Goal: Information Seeking & Learning: Learn about a topic

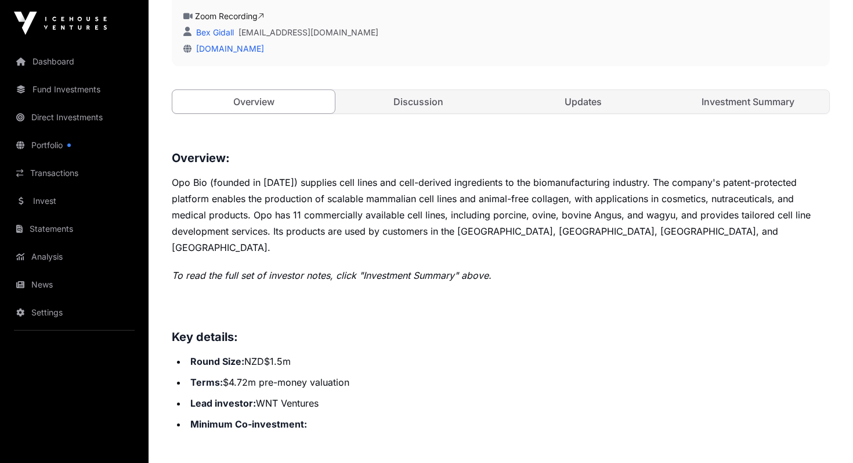
scroll to position [345, 0]
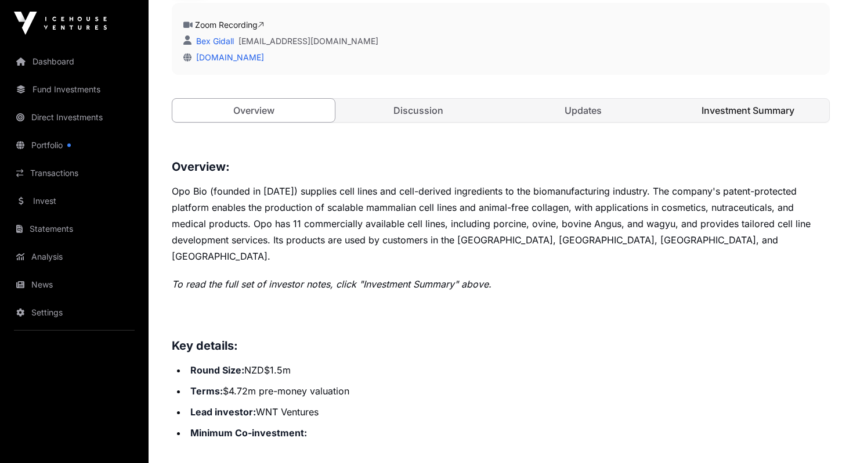
click at [712, 110] on link "Investment Summary" at bounding box center [748, 110] width 163 height 23
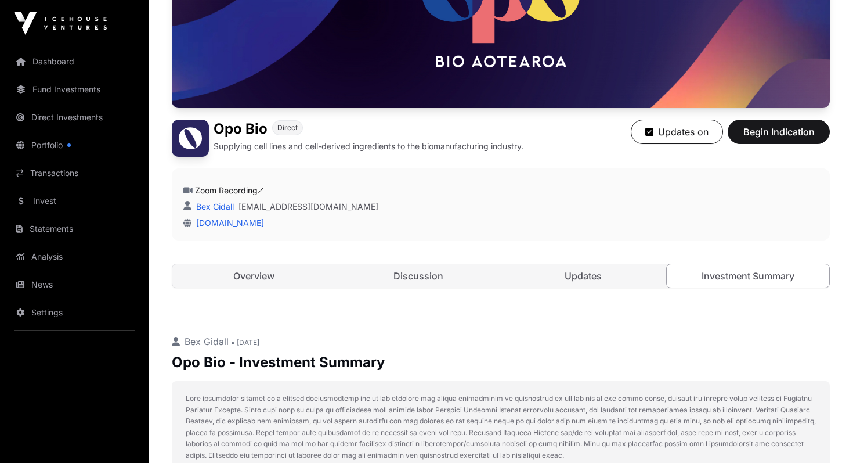
scroll to position [180, 0]
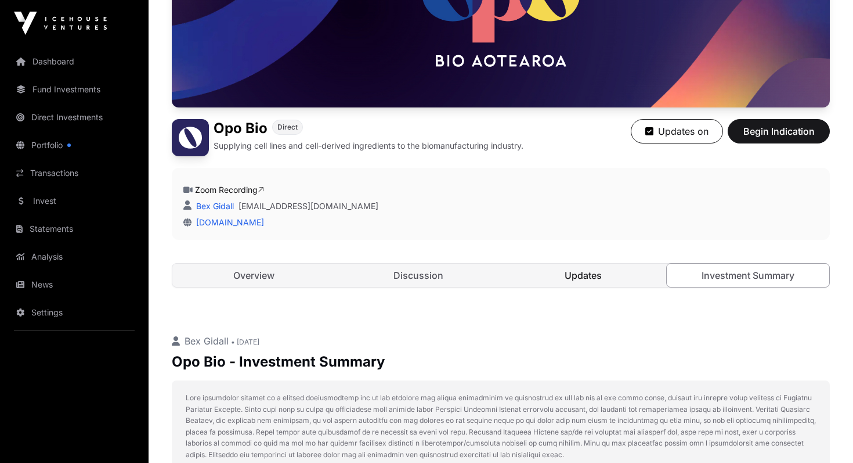
click at [566, 273] on link "Updates" at bounding box center [583, 274] width 163 height 23
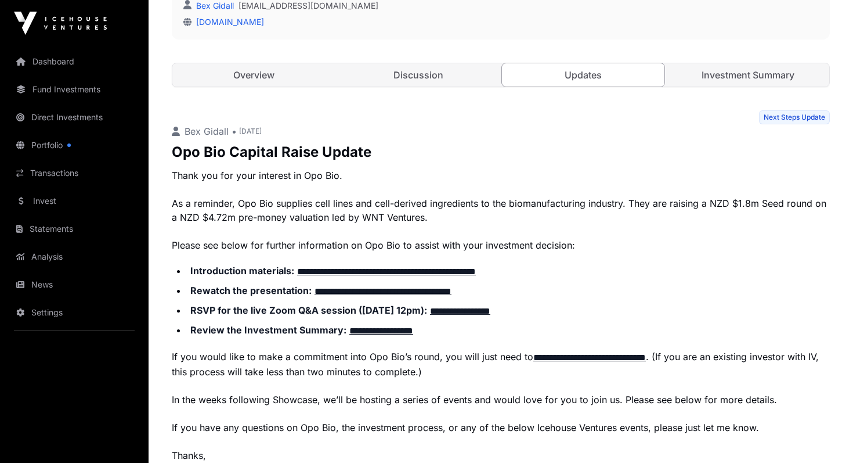
scroll to position [418, 0]
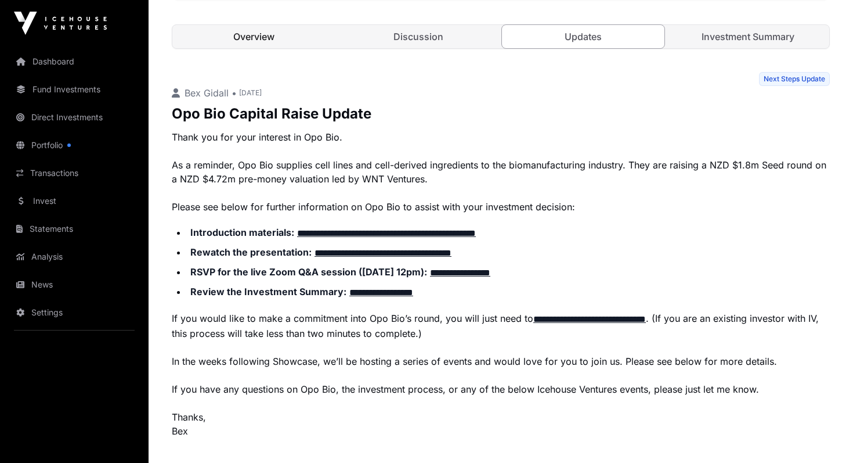
click at [287, 32] on link "Overview" at bounding box center [253, 36] width 163 height 23
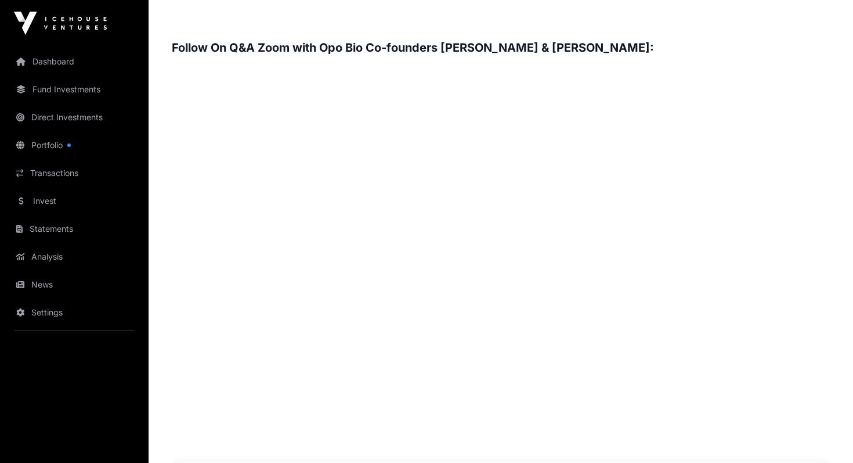
scroll to position [1669, 0]
